Goal: Find specific page/section: Find specific page/section

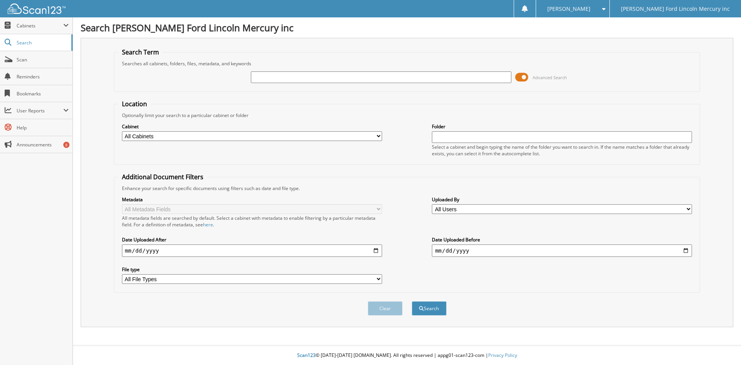
click at [277, 80] on input "text" at bounding box center [381, 77] width 260 height 12
type input "fh25056"
click at [412, 301] on button "Search" at bounding box center [429, 308] width 35 height 14
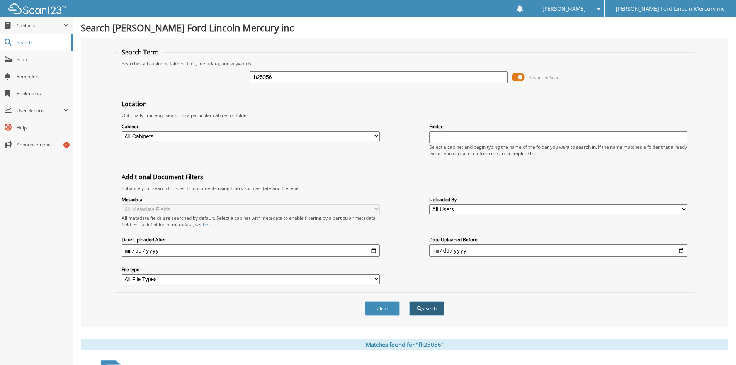
click at [435, 308] on button "Search" at bounding box center [426, 308] width 35 height 14
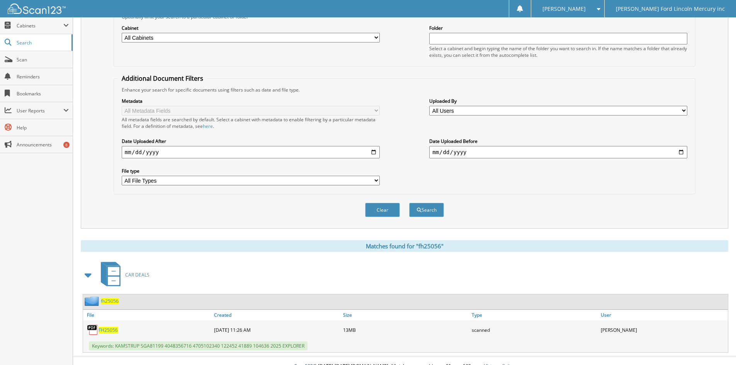
scroll to position [110, 0]
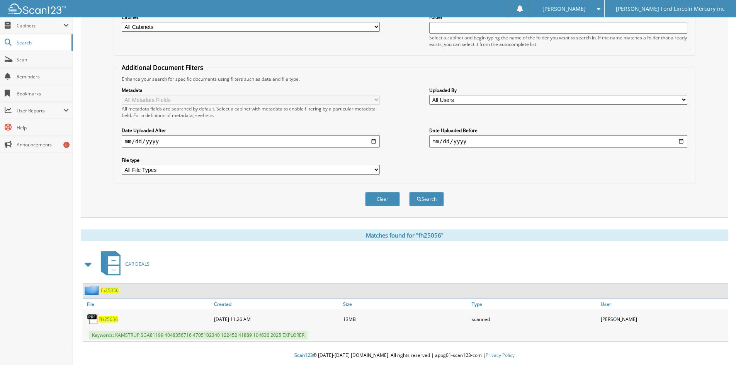
click at [109, 321] on span "FH25056" at bounding box center [107, 319] width 19 height 7
